Goal: Register for event/course

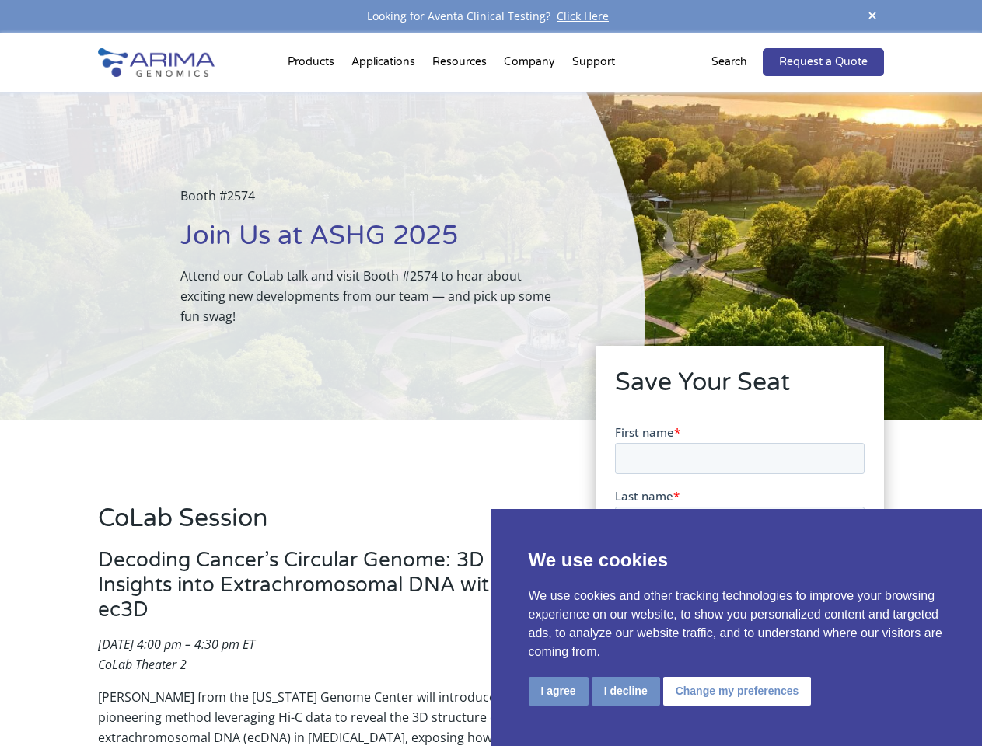
click at [491, 373] on div "Booth #2574 Join Us at ASHG 2025 Attend our CoLab talk and visit Booth #2574 to…" at bounding box center [322, 256] width 645 height 327
click at [558, 691] on button "I agree" at bounding box center [559, 691] width 60 height 29
click at [624, 711] on input "I'd like to schedule a meeting at the booth" at bounding box center [623, 710] width 10 height 10
click at [734, 711] on span "I'd like to schedule a meeting at the booth" at bounding box center [743, 711] width 223 height 16
click at [628, 711] on input "I'd like to schedule a meeting at the booth" at bounding box center [623, 710] width 10 height 10
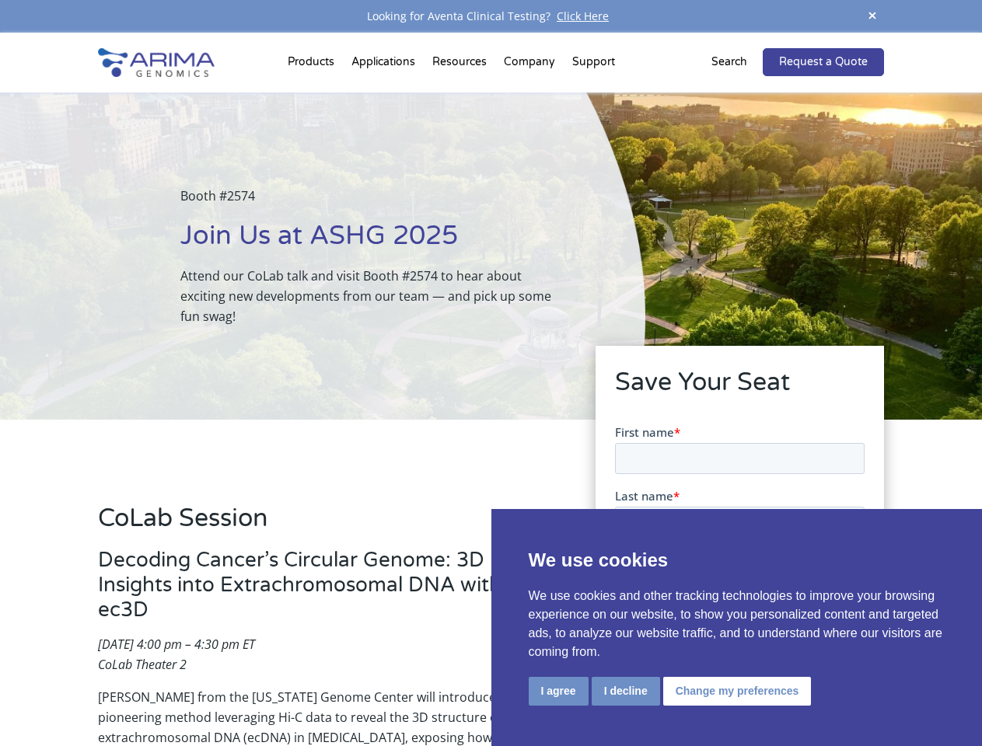
checkbox input "false"
click at [872, 16] on span at bounding box center [872, 16] width 23 height 21
click at [313, 93] on div "Booth #2574 Join Us at ASHG 2025 Attend our CoLab talk and visit Booth #2574 to…" at bounding box center [322, 256] width 645 height 327
click at [461, 93] on div "Booth #2574 Join Us at ASHG 2025 Attend our CoLab talk and visit Booth #2574 to…" at bounding box center [322, 256] width 645 height 327
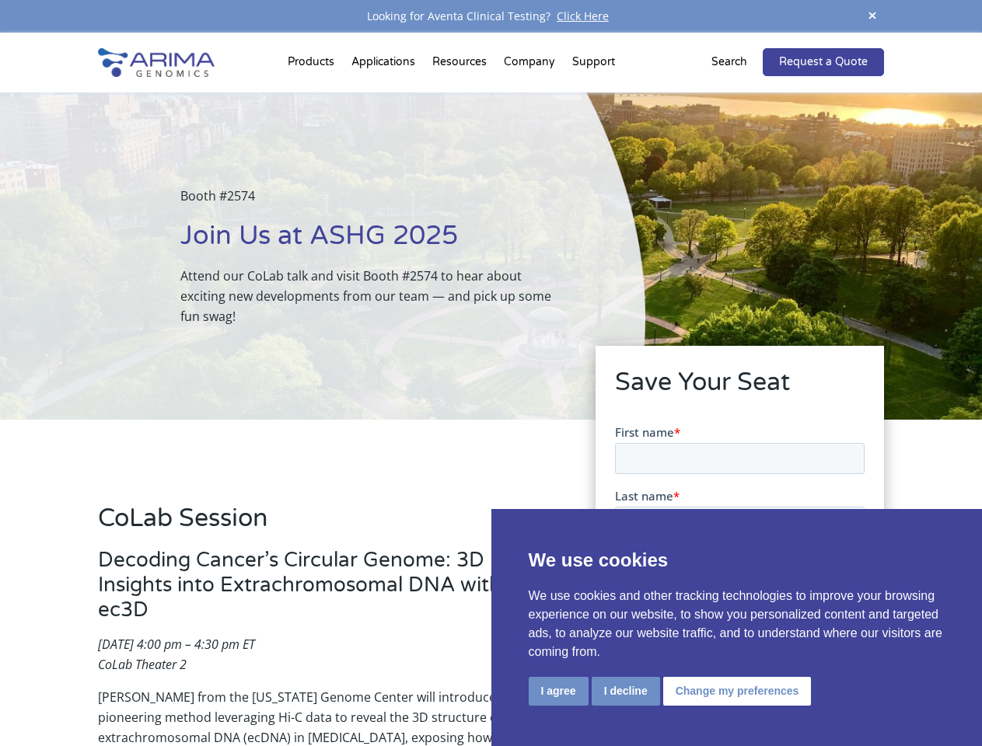
click at [530, 93] on div "Booth #2574 Join Us at ASHG 2025 Attend our CoLab talk and visit Booth #2574 to…" at bounding box center [322, 256] width 645 height 327
click at [593, 93] on div "Booth #2574 Join Us at ASHG 2025 Attend our CoLab talk and visit Booth #2574 to…" at bounding box center [322, 256] width 645 height 327
